Goal: Navigation & Orientation: Go to known website

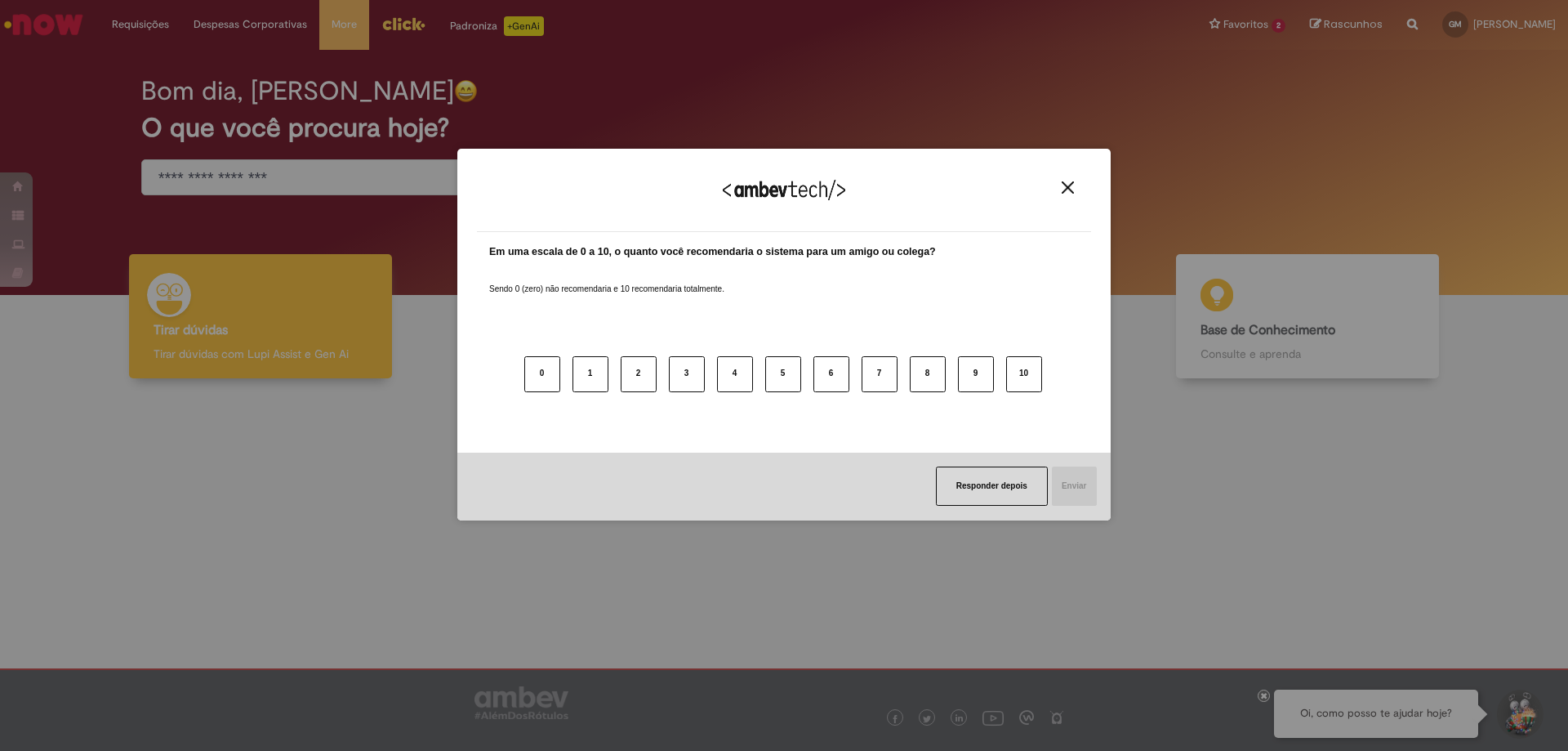
click at [1060, 188] on button "Close" at bounding box center [1068, 187] width 22 height 14
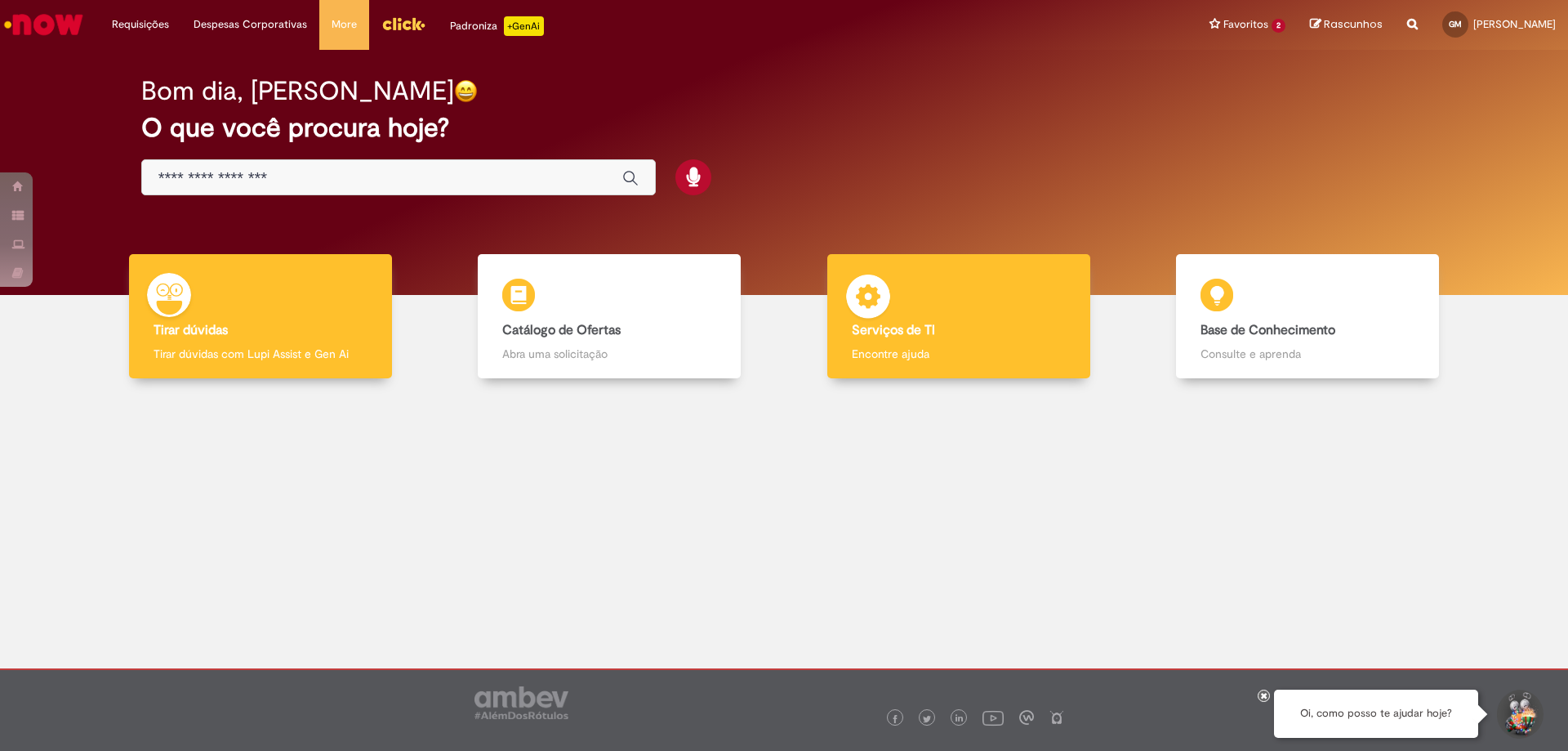
click at [1045, 342] on div "Serviços de TI Serviços de TI Encontre ajuda" at bounding box center [959, 317] width 263 height 125
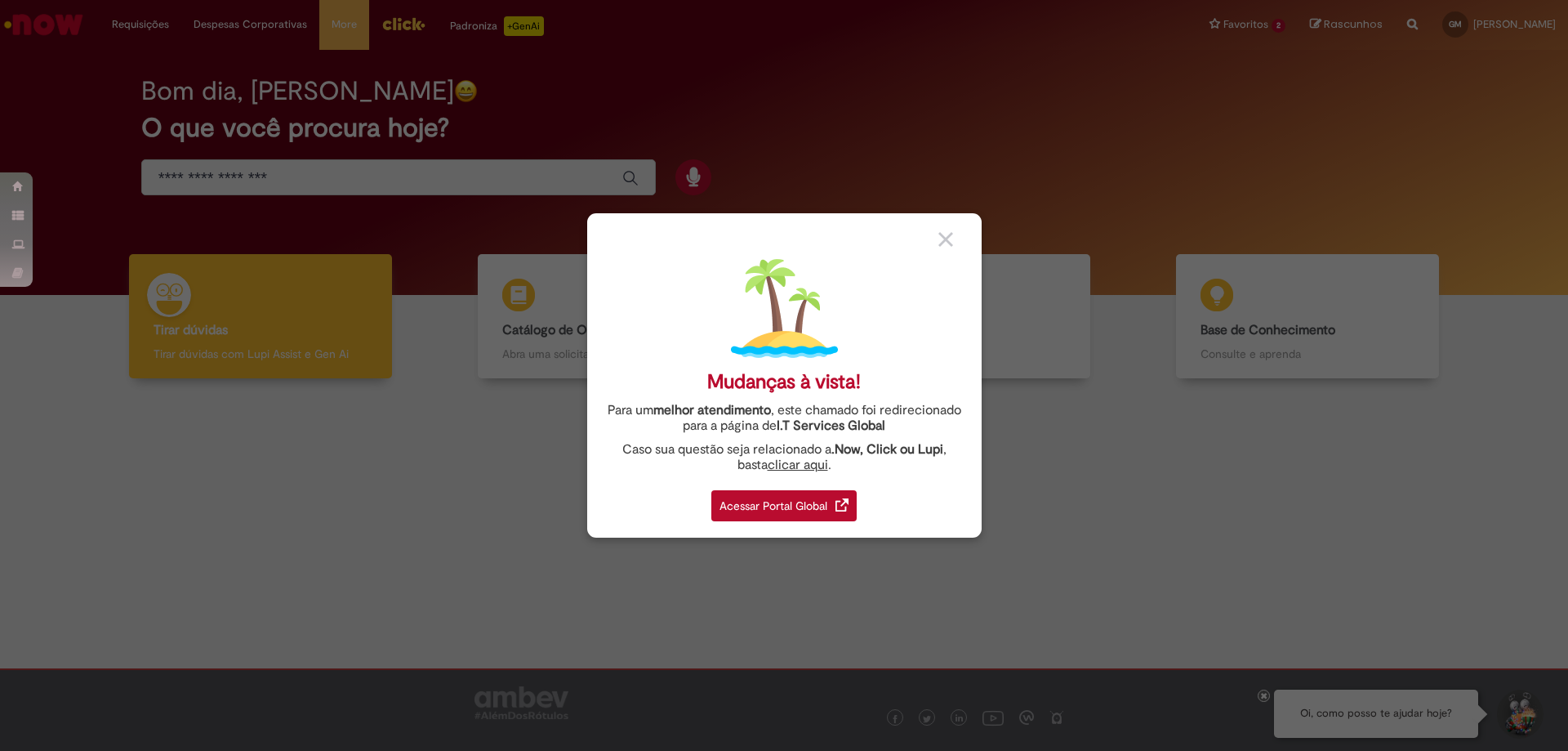
click at [802, 484] on link "Acessar Portal Global" at bounding box center [784, 501] width 145 height 40
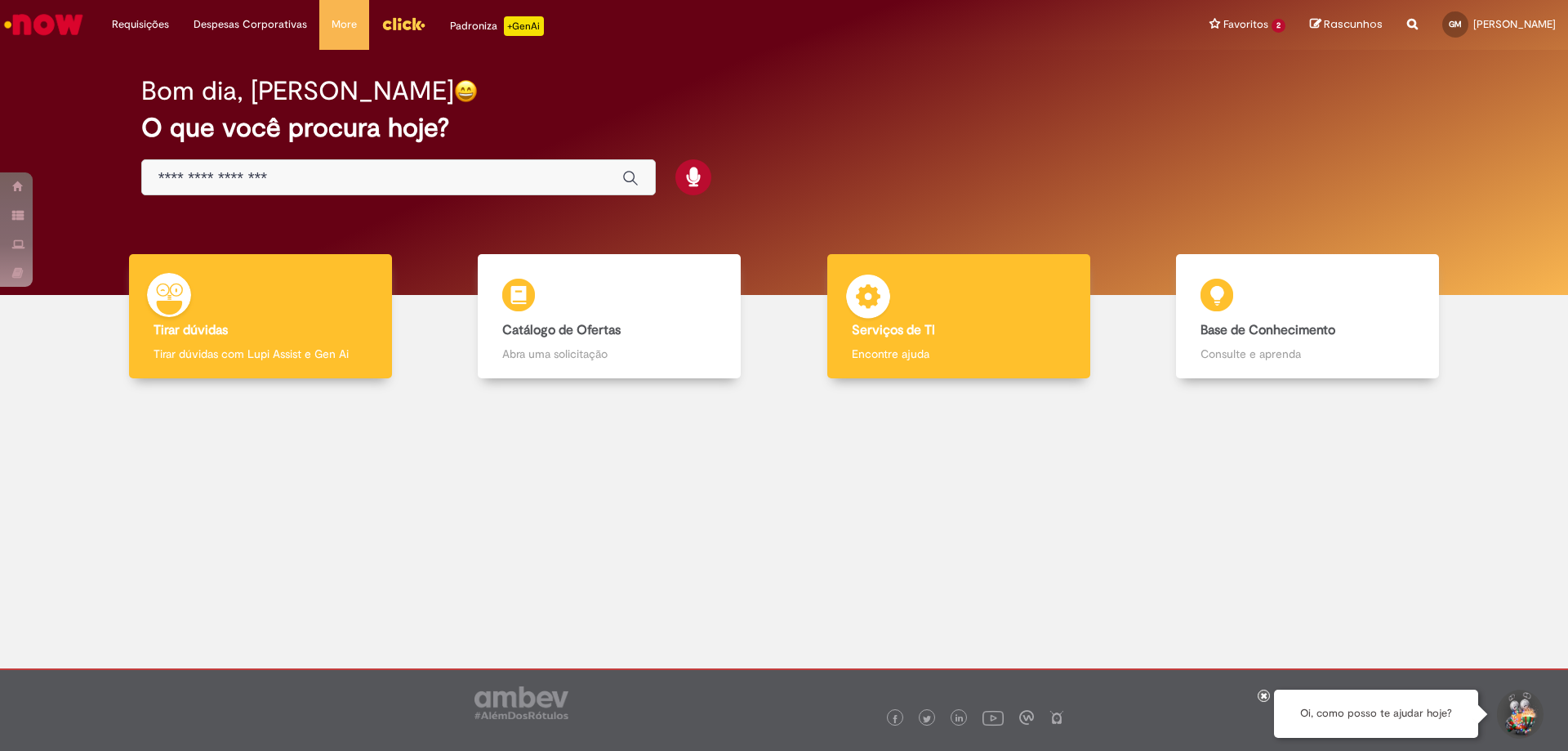
click at [949, 337] on h4 "Serviços de TI" at bounding box center [959, 331] width 214 height 15
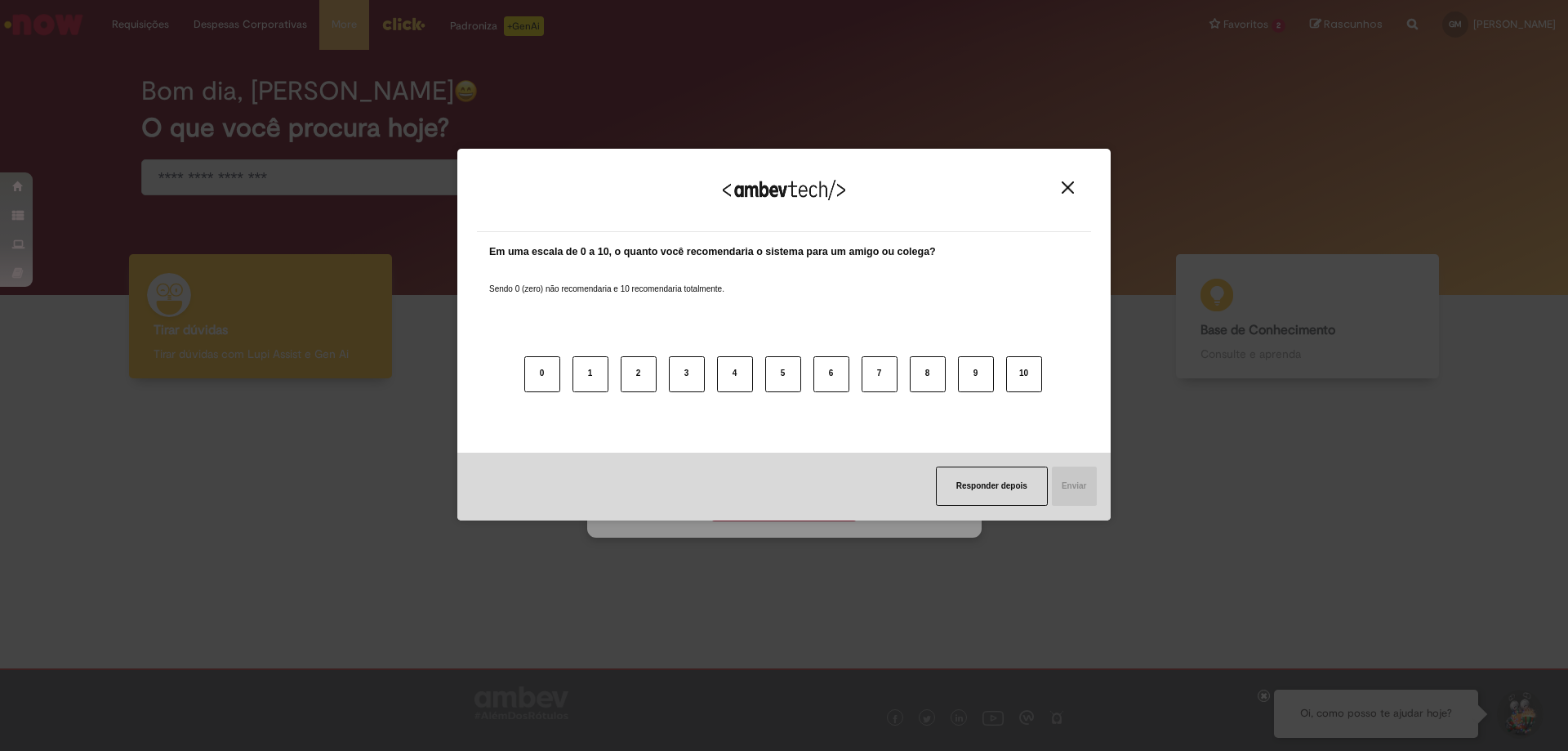
click at [969, 479] on button "Responder depois" at bounding box center [991, 486] width 112 height 39
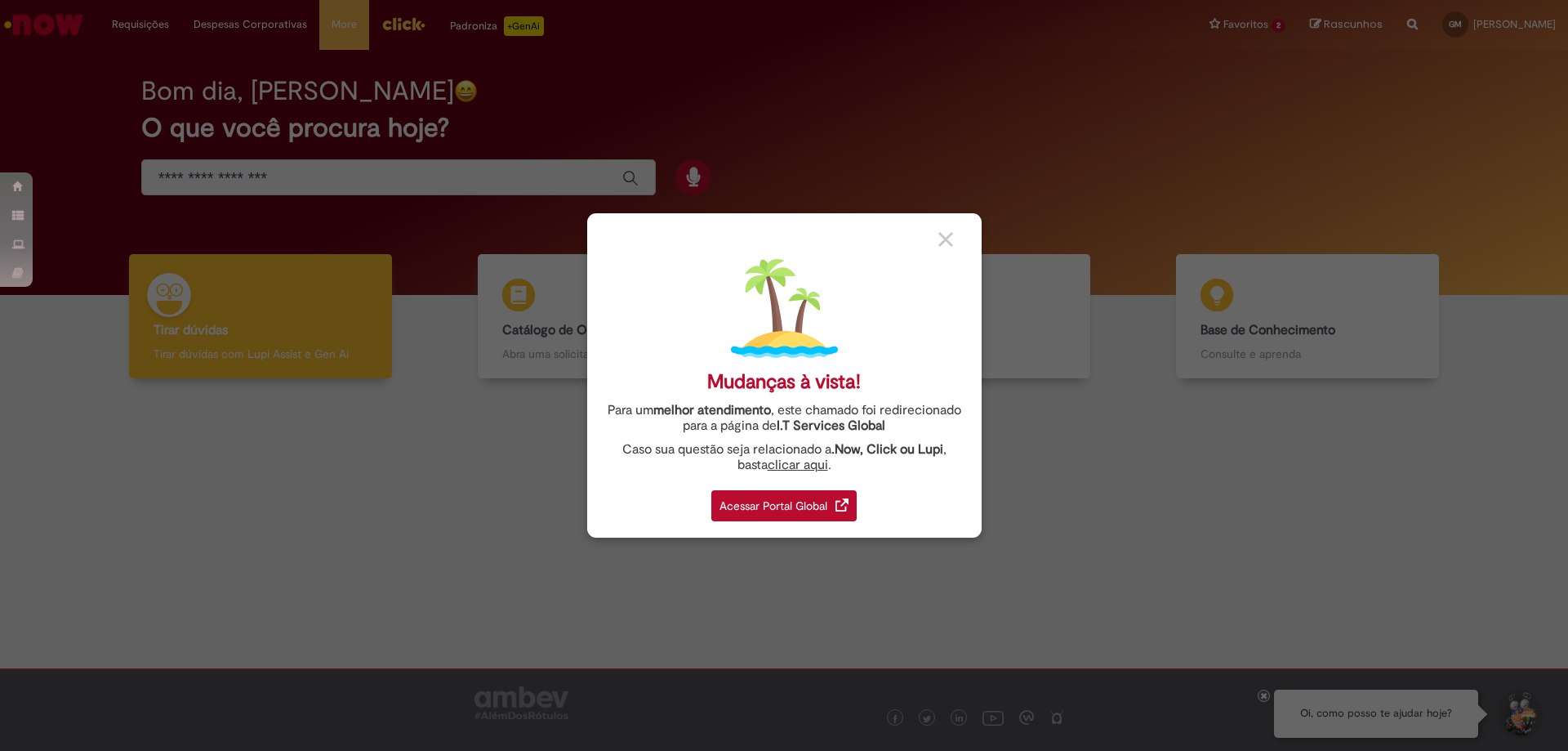
drag, startPoint x: 808, startPoint y: 520, endPoint x: 802, endPoint y: 515, distance: 7.8
click at [807, 520] on div "Acessar Portal Global" at bounding box center [784, 506] width 145 height 31
